Goal: Task Accomplishment & Management: Use online tool/utility

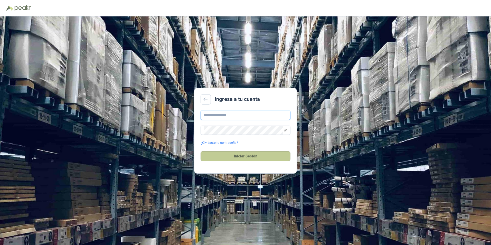
type input "**********"
drag, startPoint x: 244, startPoint y: 153, endPoint x: 239, endPoint y: 150, distance: 5.9
click at [243, 153] on button "Iniciar Sesión" at bounding box center [246, 156] width 90 height 10
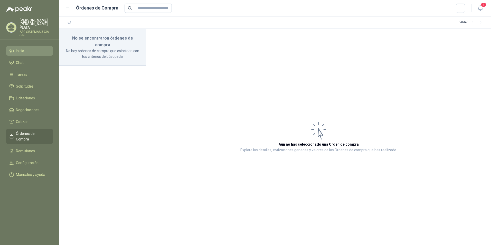
click at [22, 48] on span "Inicio" at bounding box center [20, 51] width 8 height 6
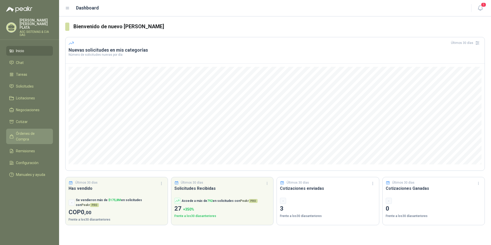
click at [31, 129] on link "Órdenes de Compra" at bounding box center [29, 136] width 47 height 15
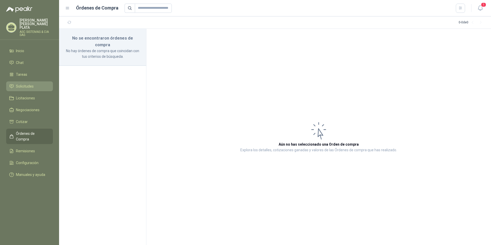
click at [26, 85] on span "Solicitudes" at bounding box center [25, 86] width 18 height 6
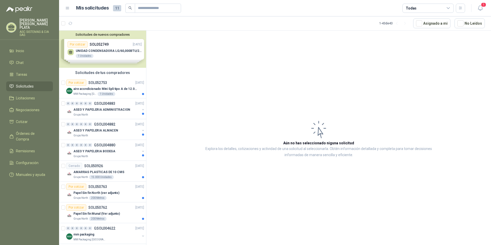
click at [103, 51] on div "Solicitudes de nuevos compradores Por cotizar SOL052749 [DATE] UNIDAD CONDENSAD…" at bounding box center [102, 49] width 87 height 37
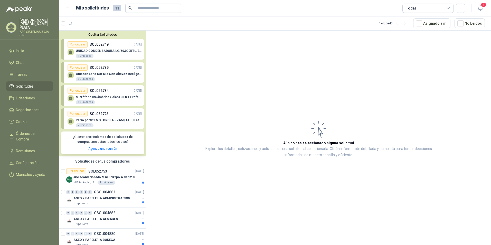
click at [104, 73] on p "Amazon Echo Dot 5Ta Gen Altavoz Inteligente Alexa Azul" at bounding box center [109, 74] width 66 height 4
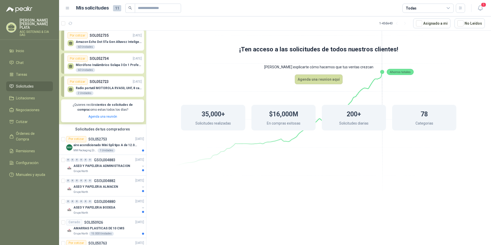
scroll to position [51, 0]
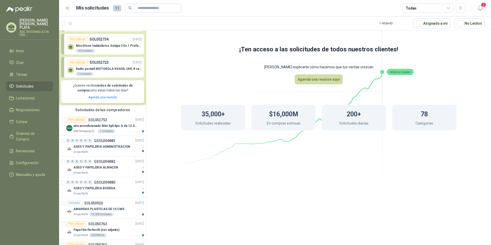
click at [97, 71] on p "Radio portatil MOTOROLA RVA50, UHF, 8 canales, 500MW" at bounding box center [109, 69] width 66 height 4
click at [97, 124] on p "aire acondicionado Mini Spli tipo A de 12.000 BTU." at bounding box center [105, 125] width 64 height 5
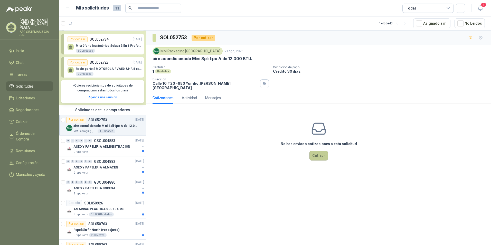
click at [318, 154] on button "Cotizar" at bounding box center [318, 156] width 18 height 10
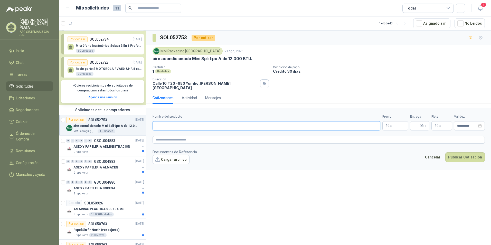
click at [164, 121] on input "Nombre del producto" at bounding box center [266, 125] width 228 height 9
paste input "**********"
type input "**********"
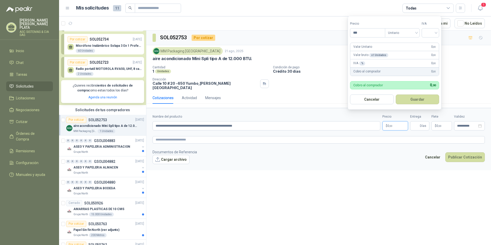
click at [396, 122] on p "$ 0 ,00" at bounding box center [395, 125] width 26 height 9
type input "**********"
click at [433, 34] on input "search" at bounding box center [430, 32] width 11 height 8
click at [434, 45] on div "19%" at bounding box center [431, 44] width 9 height 6
click at [418, 100] on button "Guardar" at bounding box center [418, 99] width 44 height 10
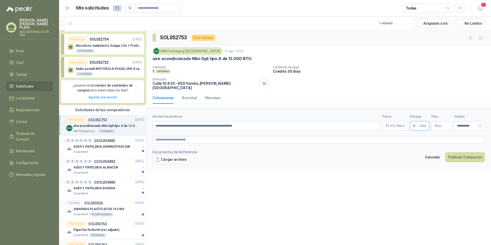
type input "*"
click at [443, 121] on p "$ 0 ,00" at bounding box center [441, 125] width 21 height 9
type input "***"
click at [356, 64] on div "MM Packaging [GEOGRAPHIC_DATA] 21 ago, 2025 aire acondicionado Mini Spli tipo A…" at bounding box center [318, 68] width 332 height 43
click at [173, 137] on textarea at bounding box center [318, 139] width 332 height 7
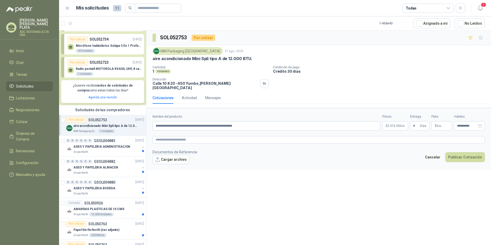
click at [279, 149] on footer "Documentos de Referencia Cargar archivo Cancelar Publicar Cotización" at bounding box center [318, 156] width 332 height 15
click at [173, 157] on button "Cargar archivo" at bounding box center [170, 159] width 37 height 9
click at [171, 165] on link "13657.pdf" at bounding box center [174, 167] width 34 height 5
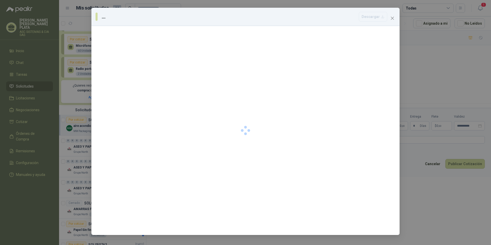
click at [171, 165] on div at bounding box center [245, 130] width 308 height 209
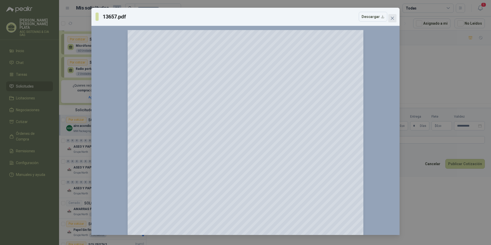
click at [395, 16] on button "Close" at bounding box center [392, 18] width 8 height 8
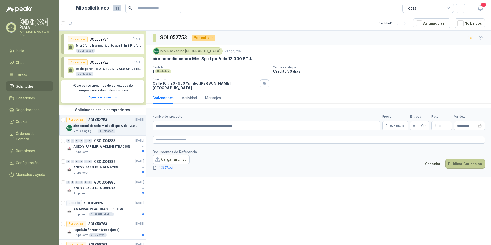
click at [465, 161] on button "Publicar Cotización" at bounding box center [465, 164] width 40 height 10
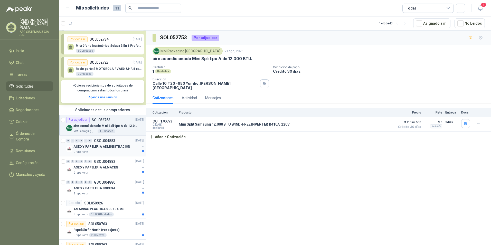
click at [100, 150] on div "ASEO Y PAPELERIA ADMINISTRACION" at bounding box center [106, 147] width 66 height 6
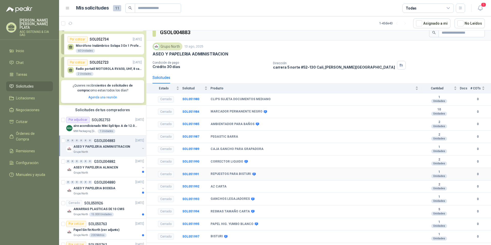
scroll to position [14, 0]
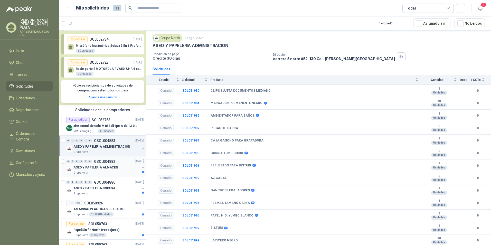
click at [93, 168] on p "ASEO Y PAPELERIA ALMACEN" at bounding box center [95, 167] width 45 height 5
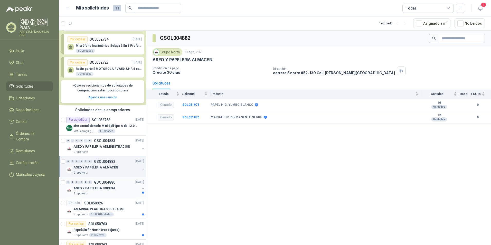
click at [96, 187] on p "ASEO Y PAPELERIA BODEGA" at bounding box center [94, 188] width 42 height 5
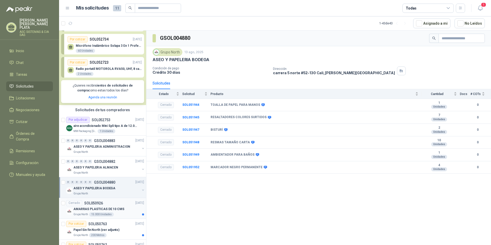
click at [109, 211] on p "AMARRAS PLASTICAS DE 10 CMS" at bounding box center [98, 209] width 51 height 5
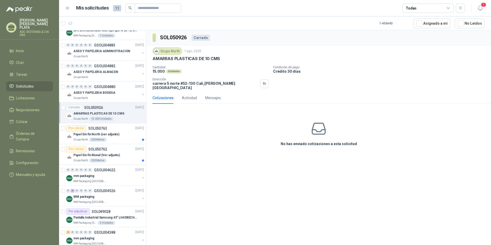
scroll to position [154, 0]
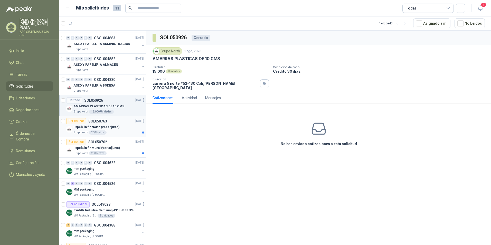
click at [102, 123] on p "SOL050763" at bounding box center [97, 121] width 19 height 4
